Goal: Task Accomplishment & Management: Use online tool/utility

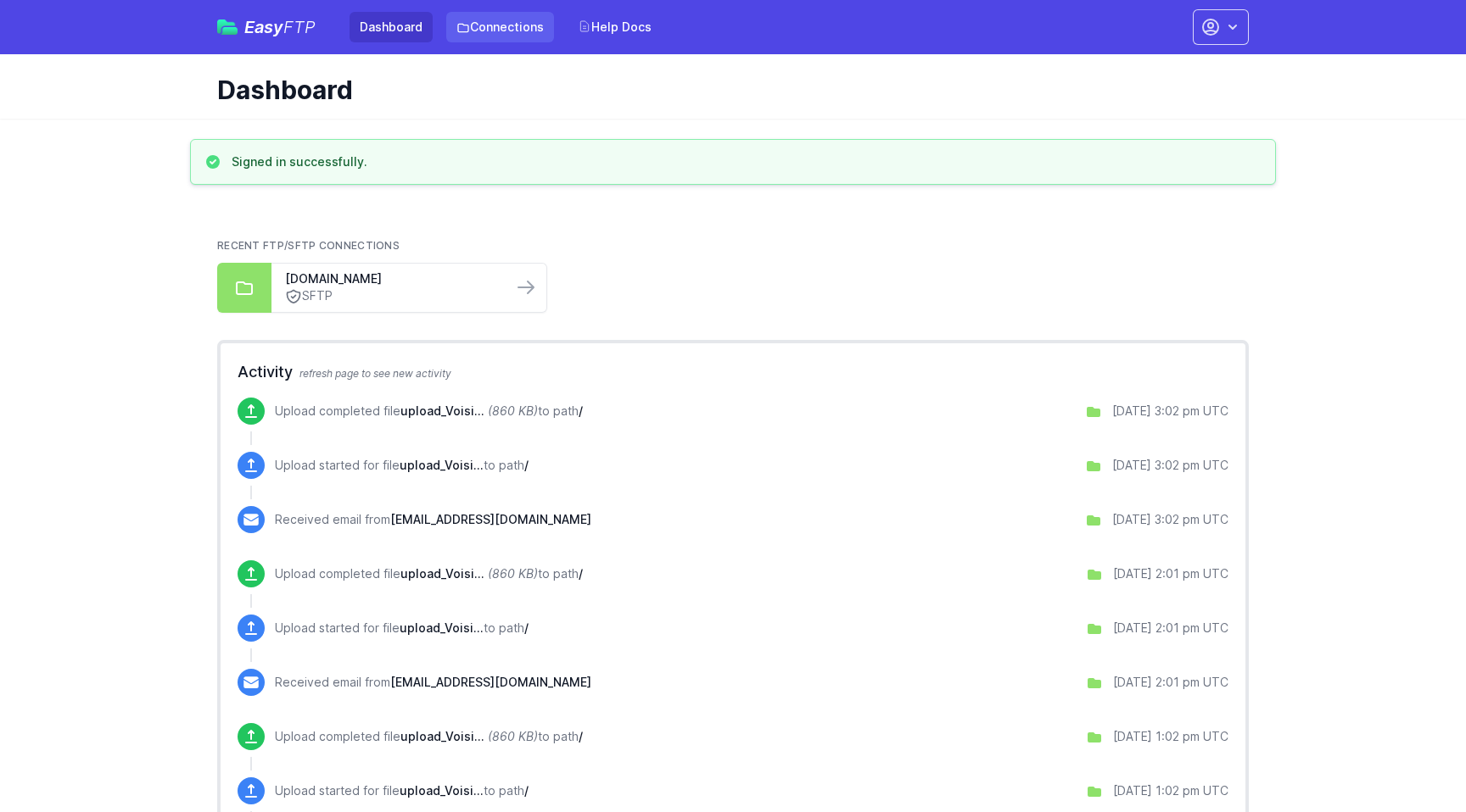
click at [516, 29] on link "Connections" at bounding box center [500, 27] width 108 height 31
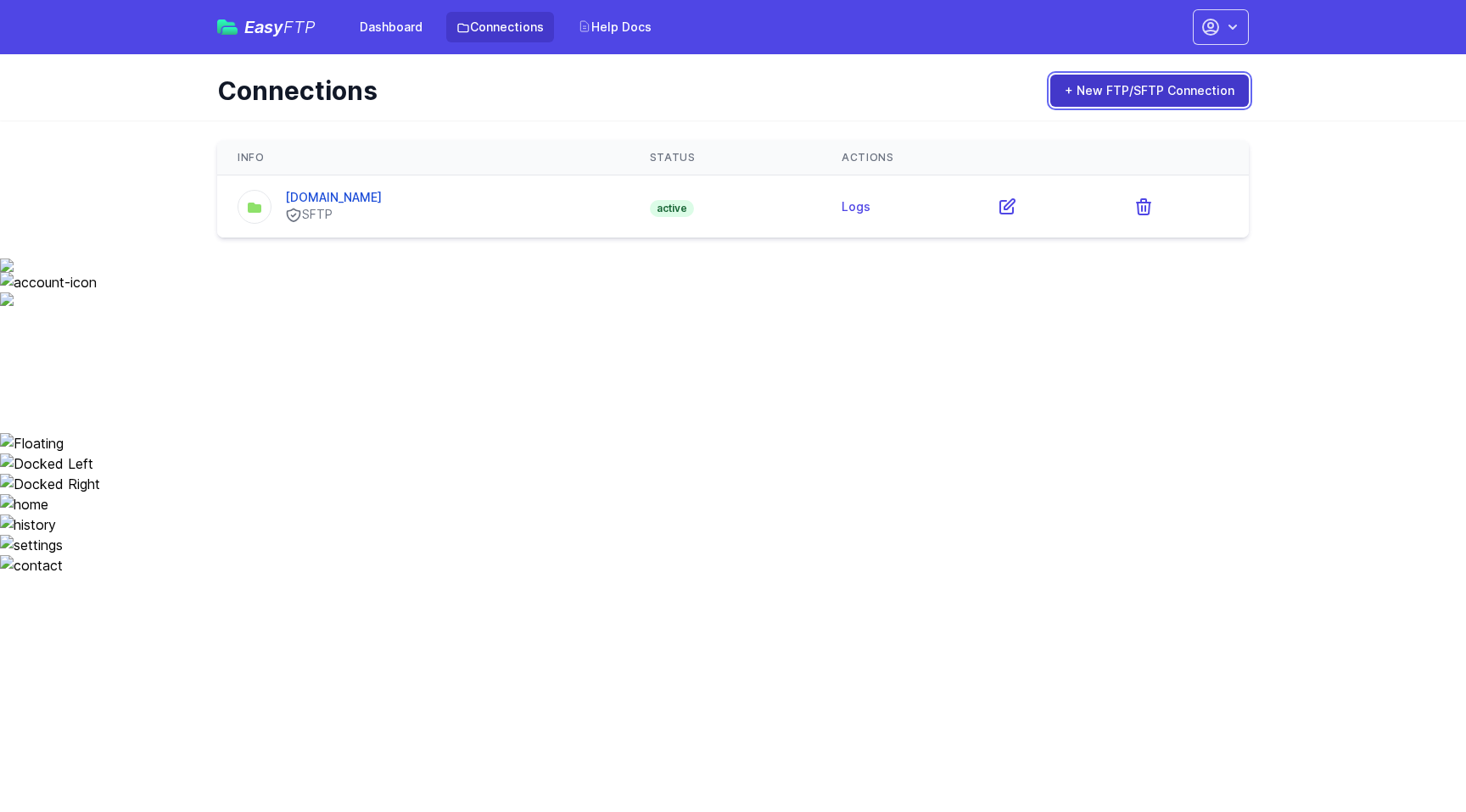
click at [1114, 94] on link "+ New FTP/SFTP Connection" at bounding box center [1150, 91] width 199 height 32
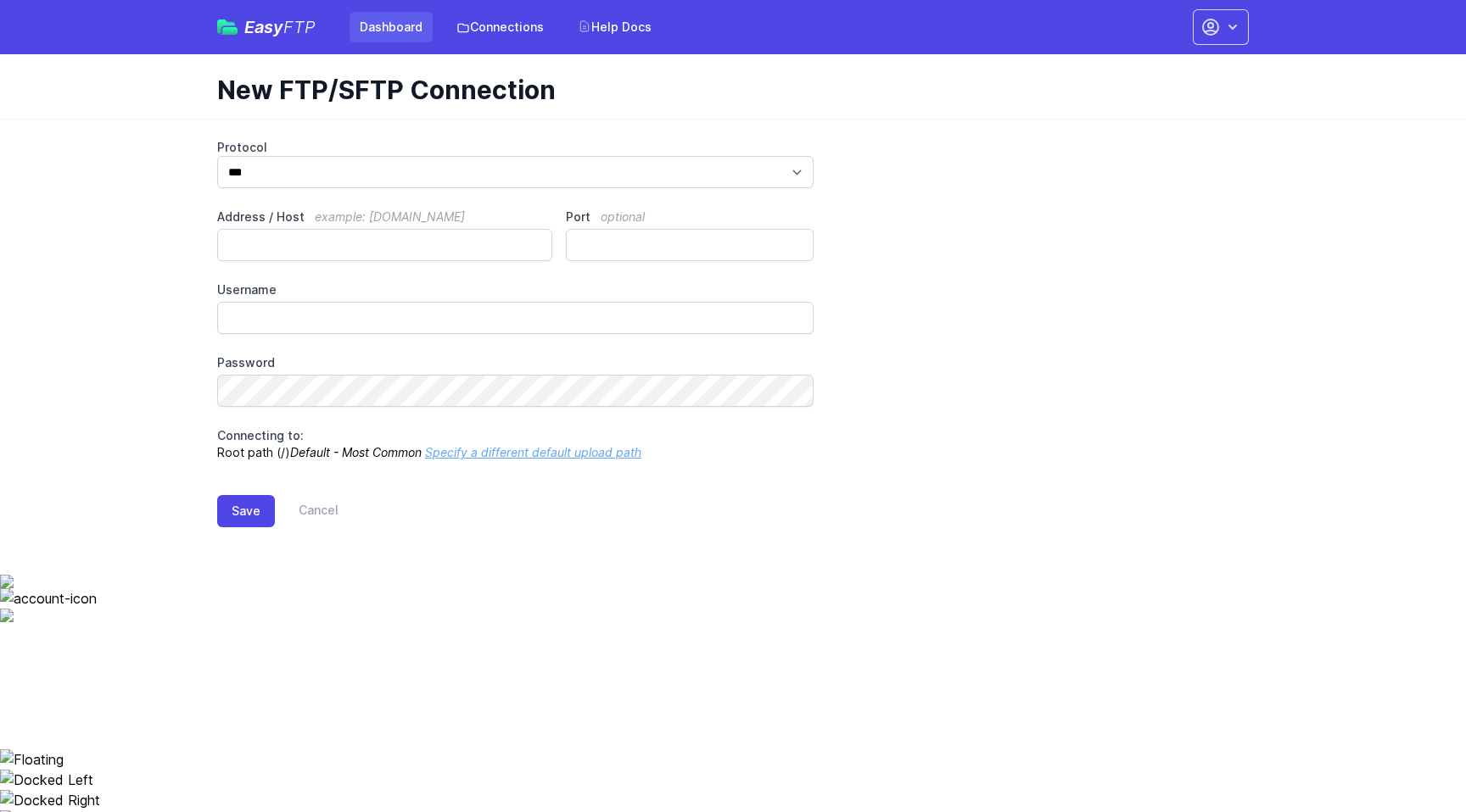
click at [394, 31] on link "Dashboard" at bounding box center [391, 27] width 83 height 31
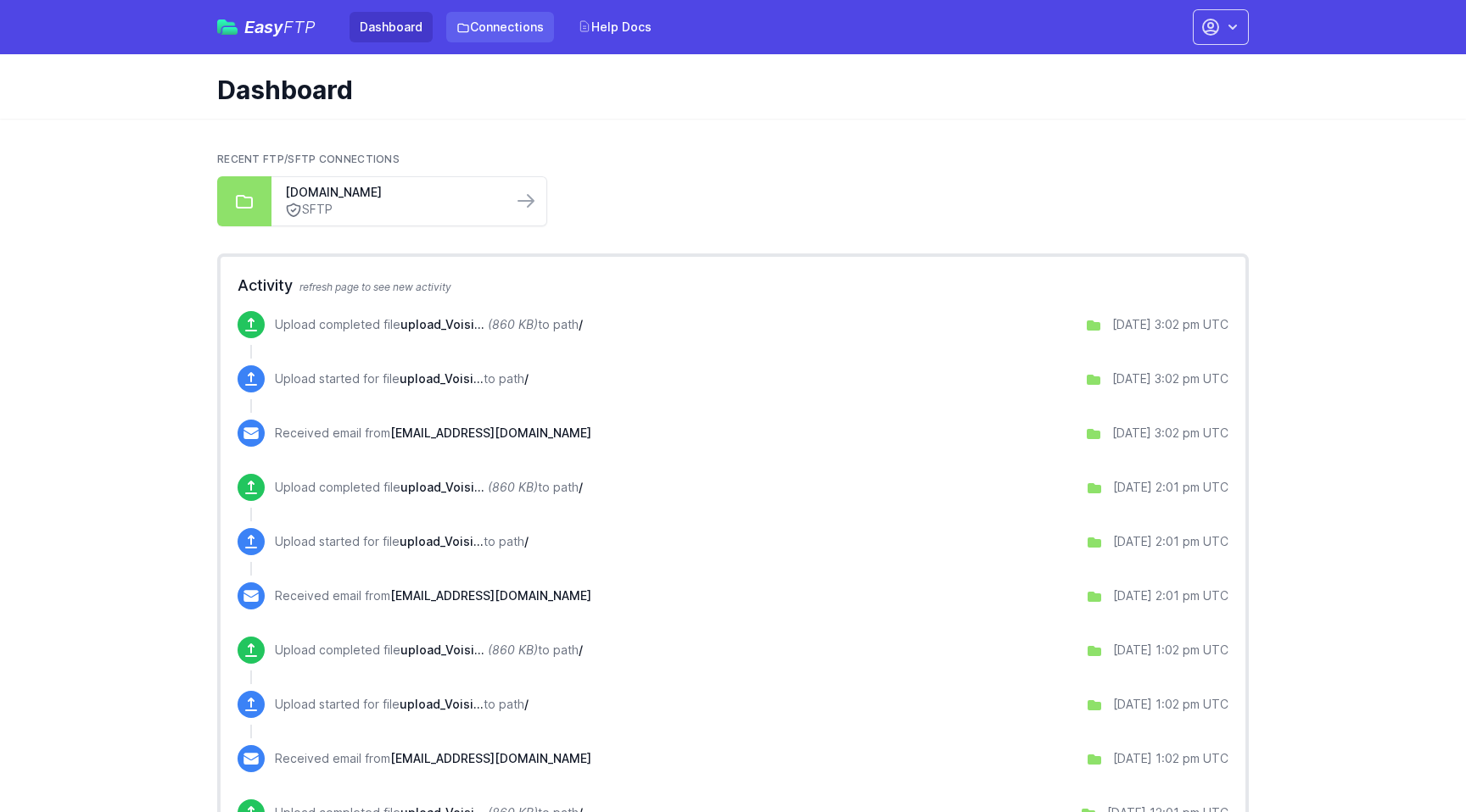
click at [515, 33] on link "Connections" at bounding box center [500, 27] width 108 height 31
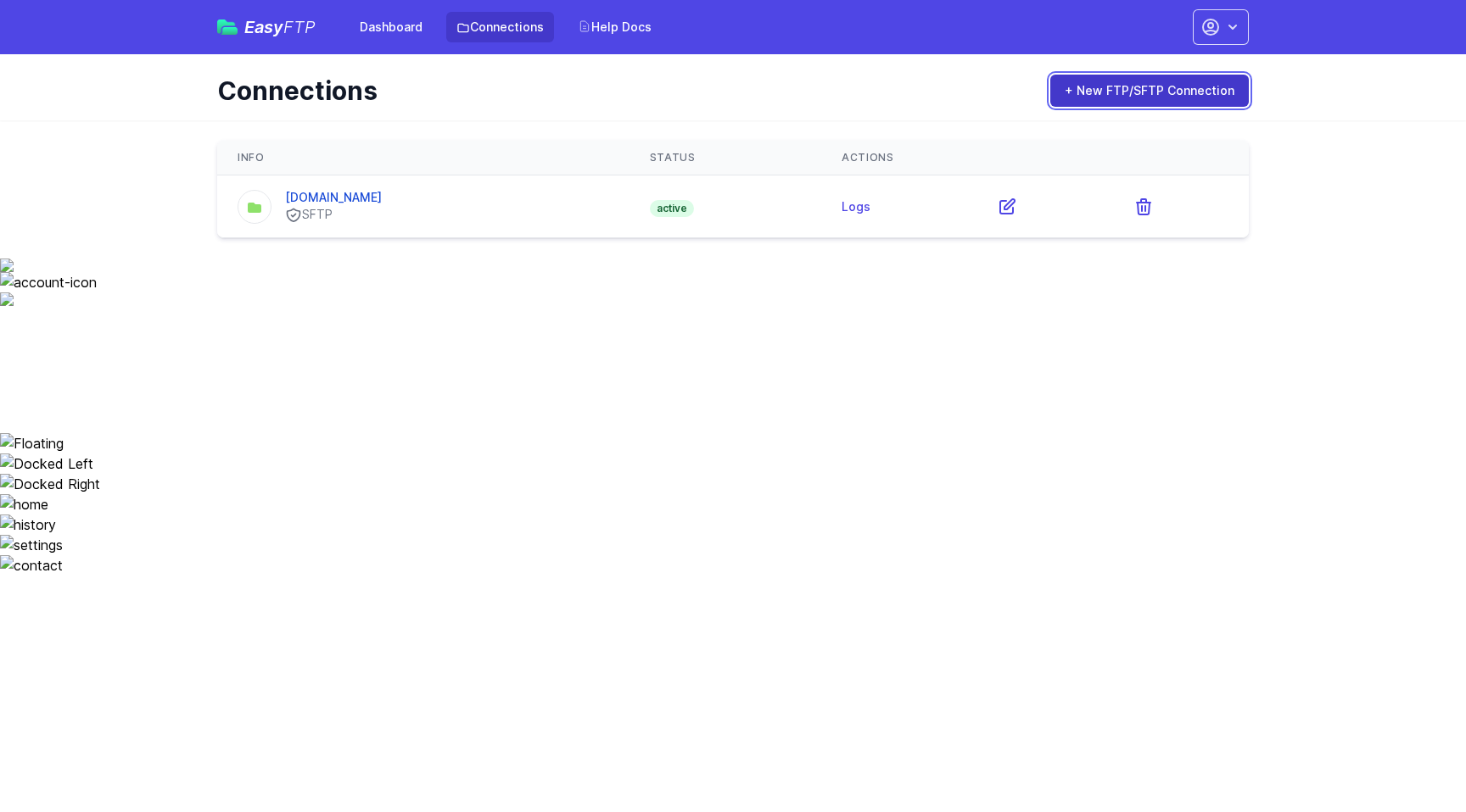
click at [1198, 89] on link "+ New FTP/SFTP Connection" at bounding box center [1150, 91] width 199 height 32
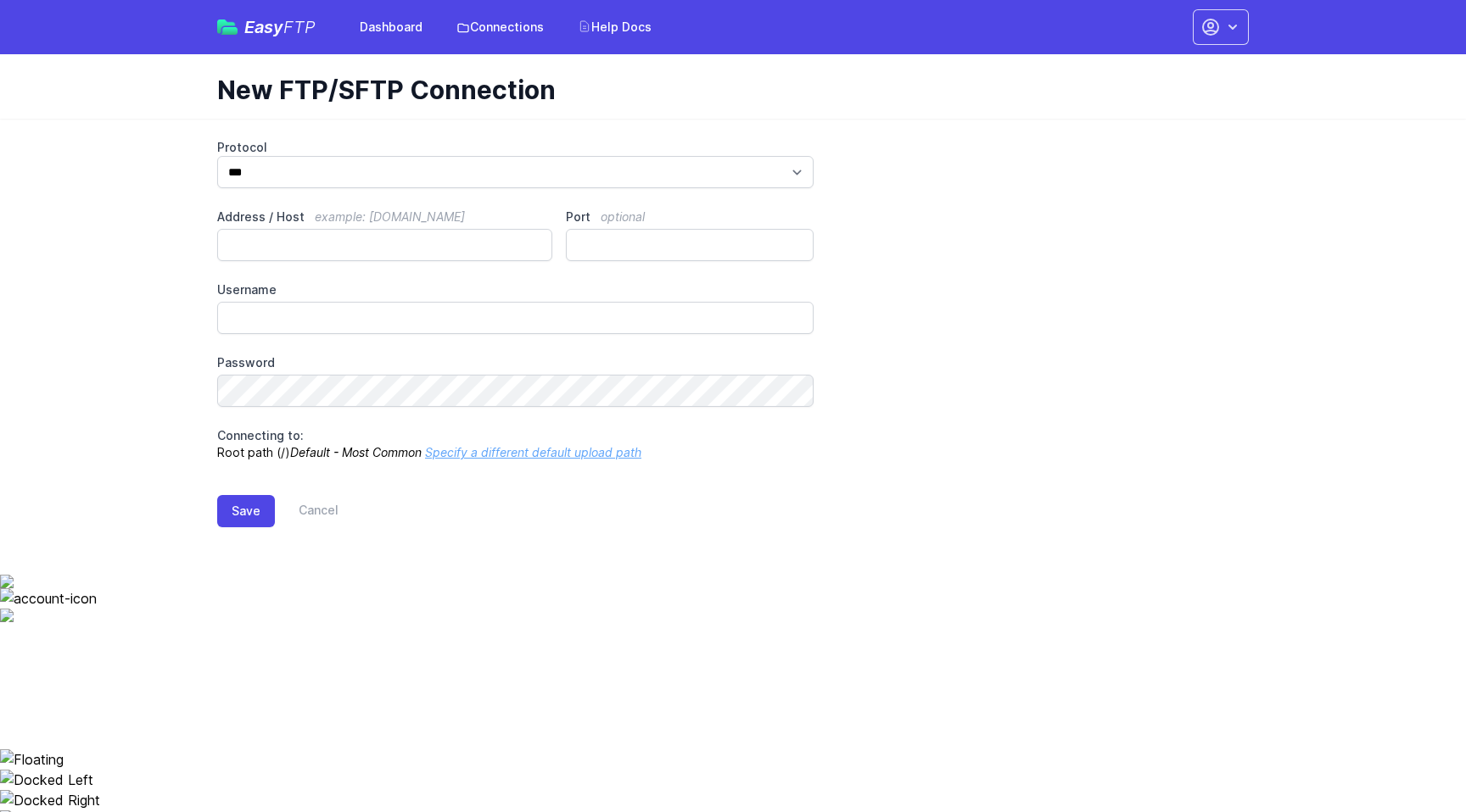
click at [560, 453] on link "Specify a different default upload path" at bounding box center [533, 452] width 216 height 14
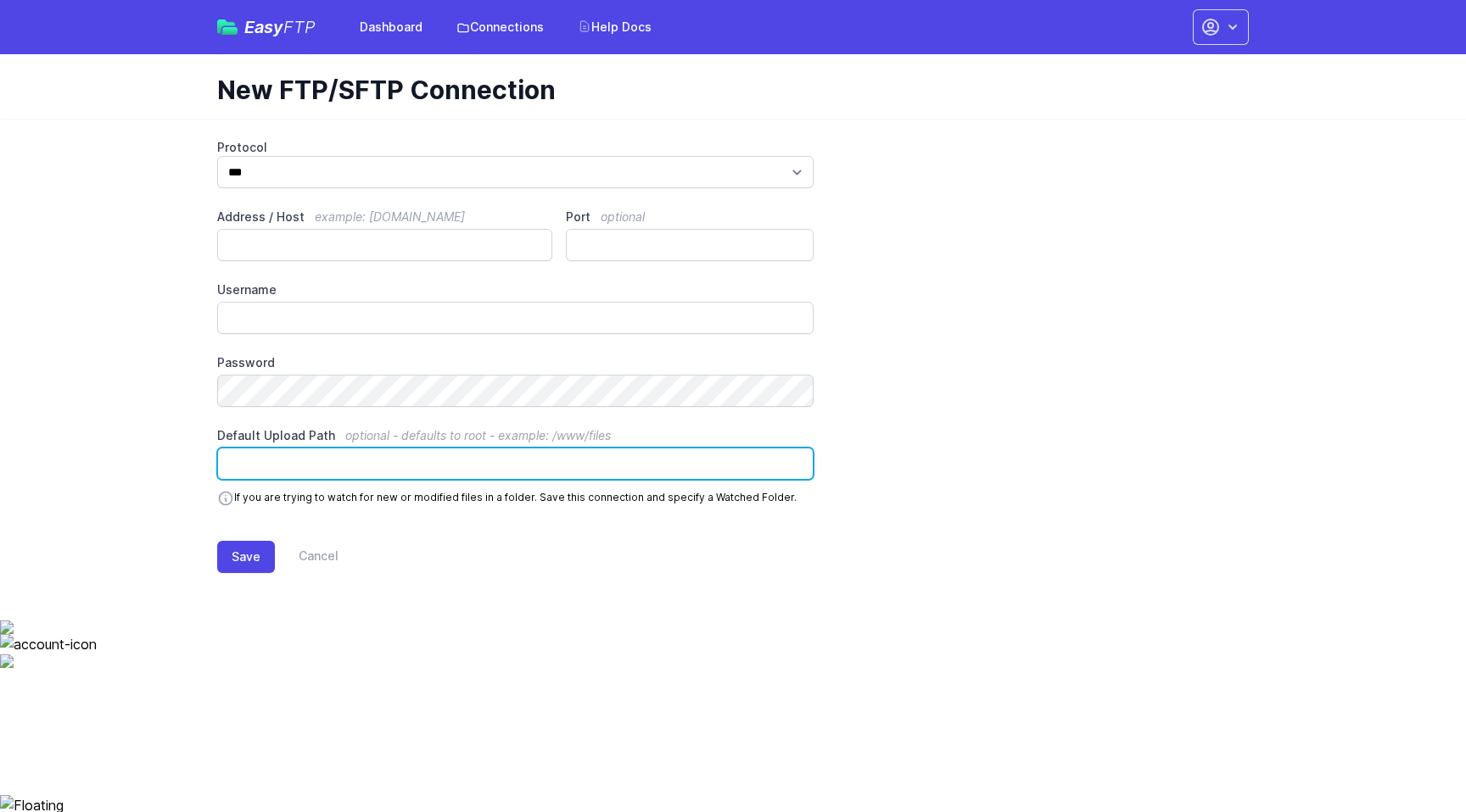
click at [557, 468] on input "Default Upload Path optional - defaults to root - example: /www/files" at bounding box center [515, 464] width 596 height 32
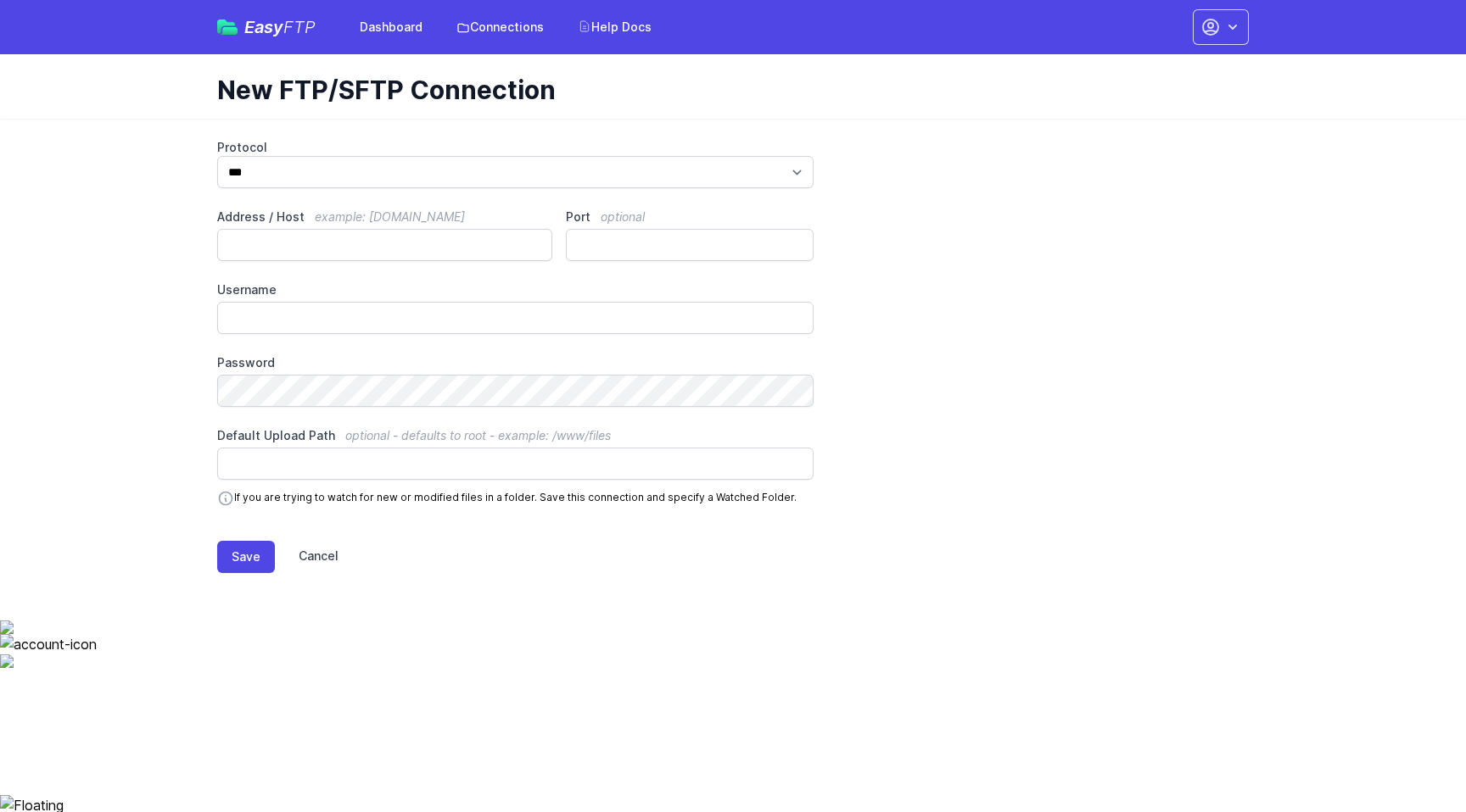
click at [322, 553] on link "Cancel" at bounding box center [307, 557] width 64 height 32
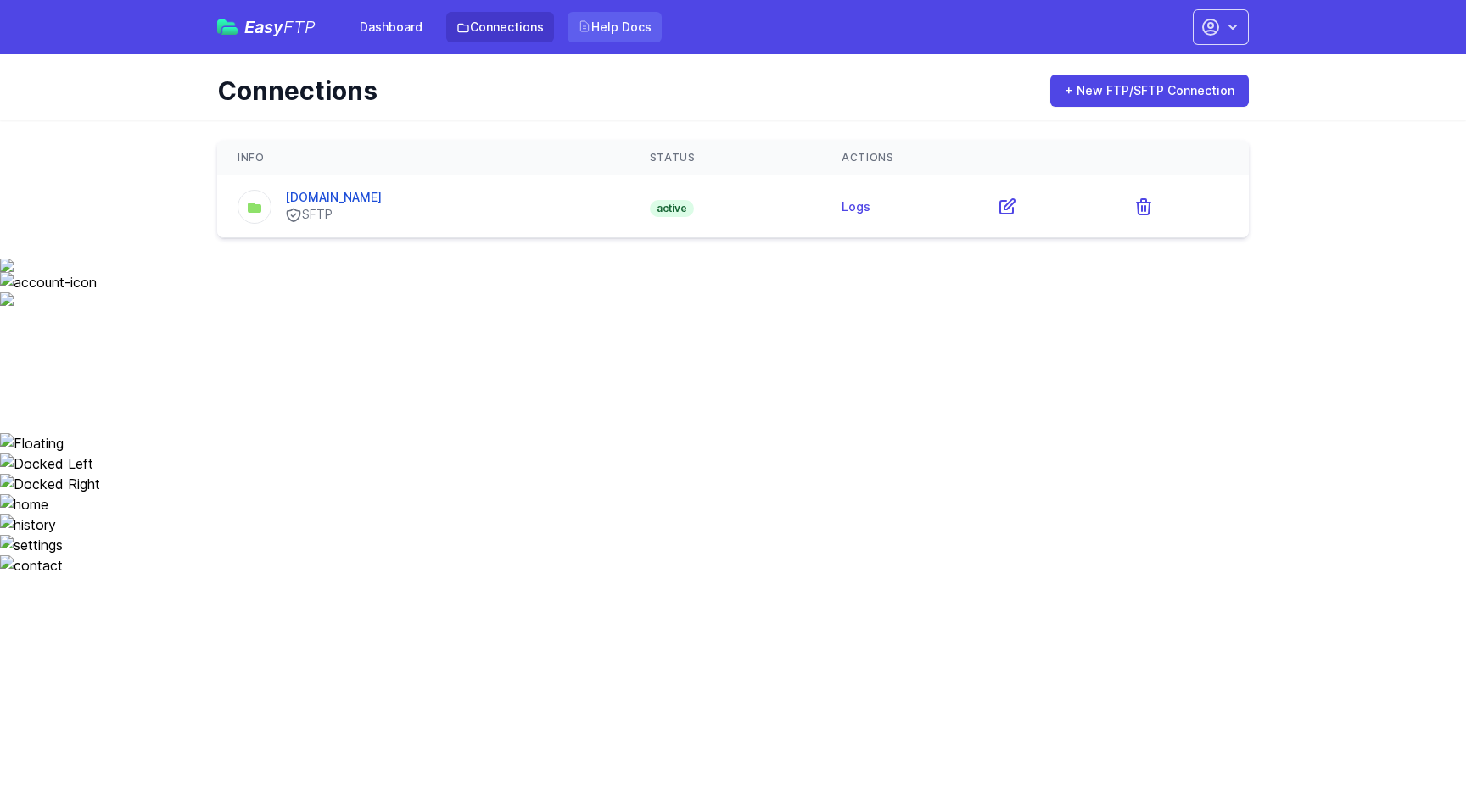
click at [632, 32] on link "Help Docs" at bounding box center [614, 27] width 95 height 31
